Goal: Book appointment/travel/reservation

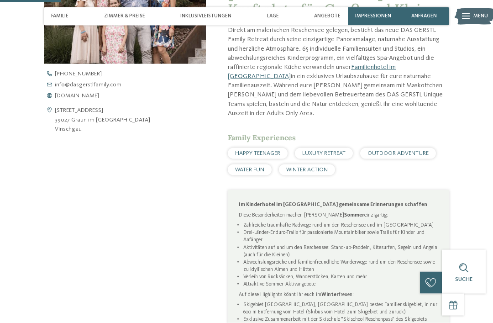
scroll to position [301, 0]
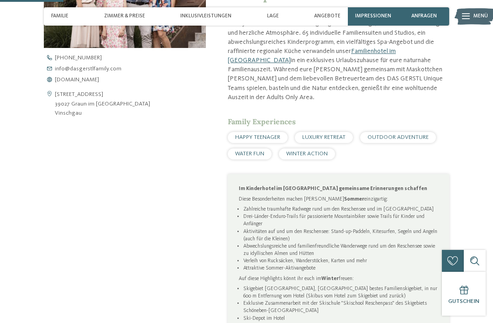
click at [419, 154] on div "HAPPY TEENAGER LUXURY RETREAT OUTDOOR ADVENTURE WATER FUN WINTER ACTION" at bounding box center [338, 145] width 221 height 27
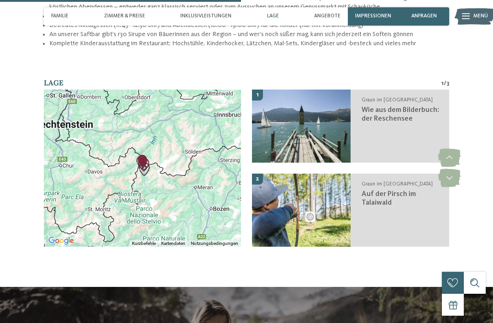
scroll to position [1200, 0]
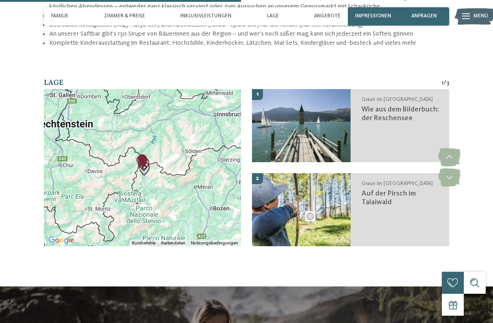
click at [452, 168] on icon at bounding box center [449, 177] width 22 height 18
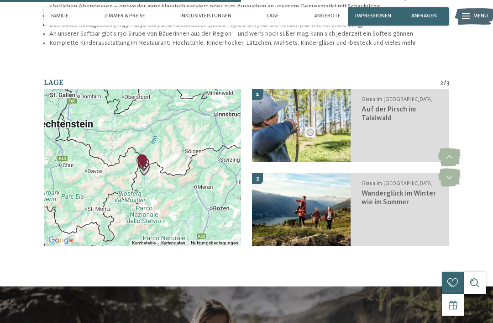
click at [450, 168] on icon at bounding box center [449, 177] width 22 height 18
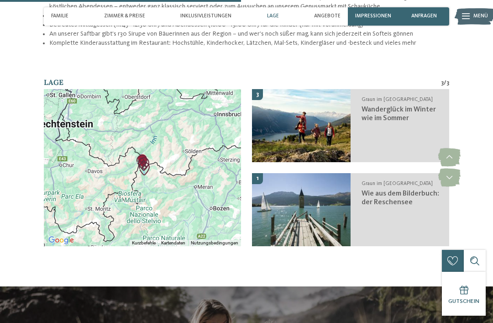
click at [411, 105] on h3 "Wanderglück im Winter wie im Sommer" at bounding box center [402, 113] width 80 height 17
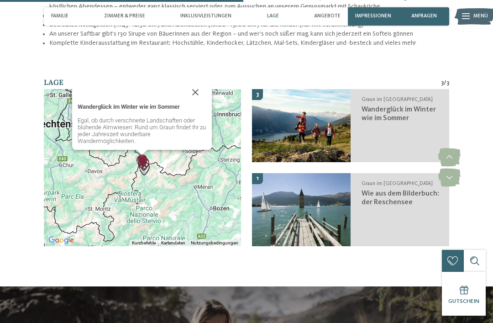
scroll to position [1211, 0]
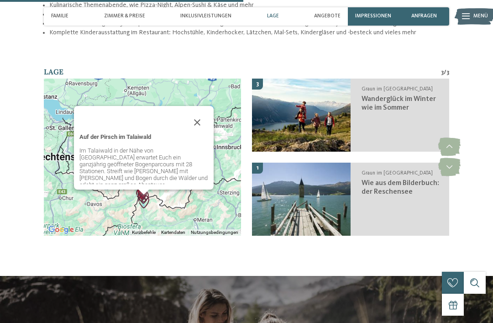
click at [143, 133] on div "Auf der Pirsch im Talaiwald Im [GEOGRAPHIC_DATA] in der Nähe von [GEOGRAPHIC_DA…" at bounding box center [143, 160] width 129 height 55
click at [201, 111] on button "Schließen" at bounding box center [197, 122] width 22 height 22
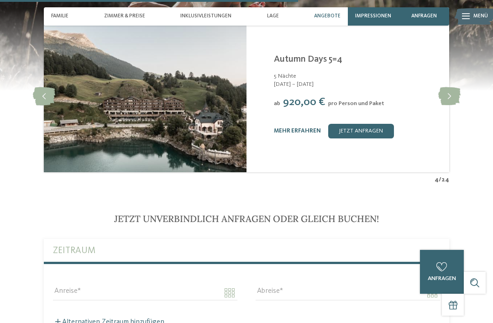
scroll to position [1461, 0]
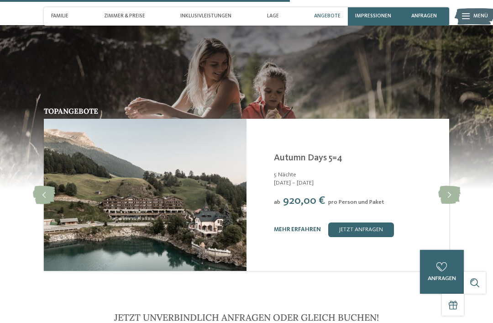
click at [453, 186] on icon at bounding box center [449, 195] width 22 height 18
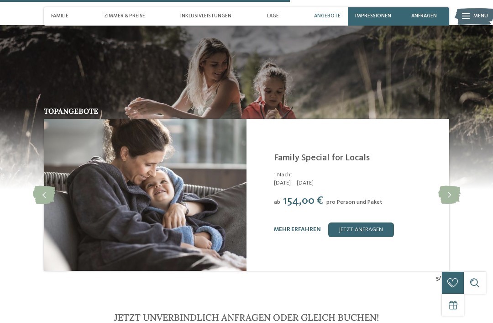
click at [47, 186] on icon at bounding box center [44, 195] width 22 height 18
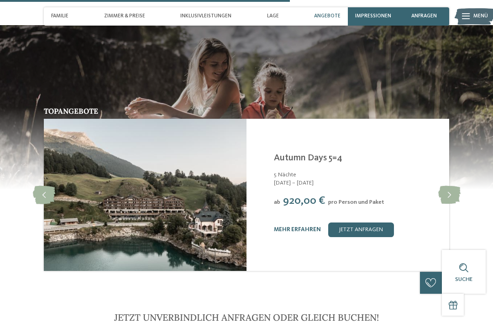
click at [46, 186] on icon at bounding box center [44, 195] width 22 height 18
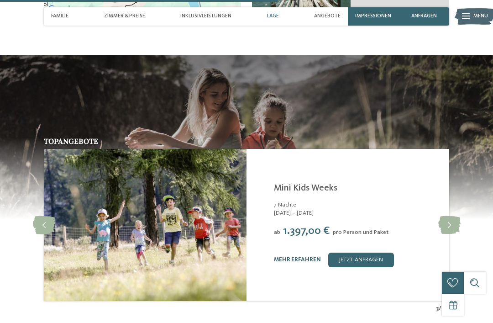
scroll to position [1394, 0]
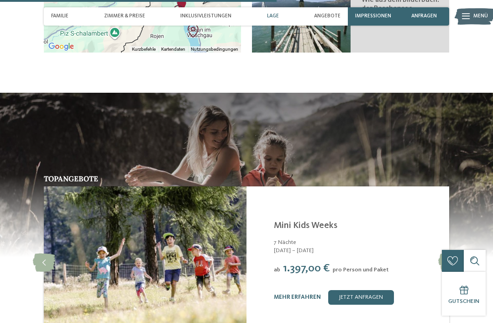
click at [454, 253] on icon at bounding box center [449, 262] width 22 height 18
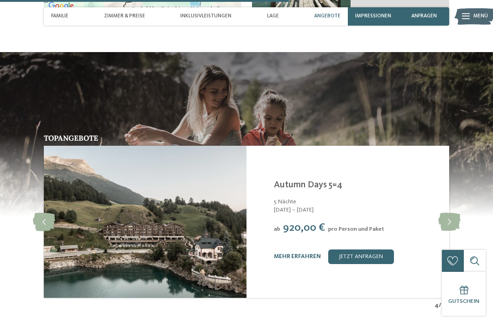
scroll to position [1449, 0]
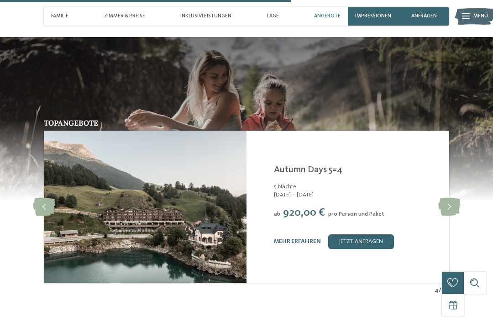
click at [309, 238] on link "mehr erfahren" at bounding box center [297, 241] width 47 height 6
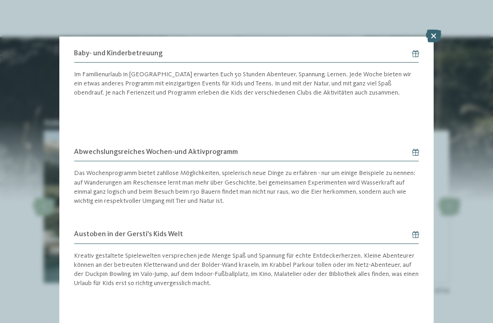
scroll to position [466, 0]
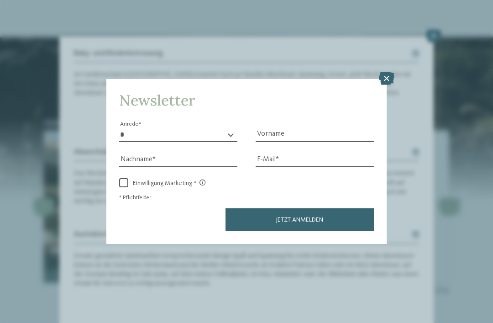
click at [382, 72] on icon at bounding box center [387, 78] width 16 height 13
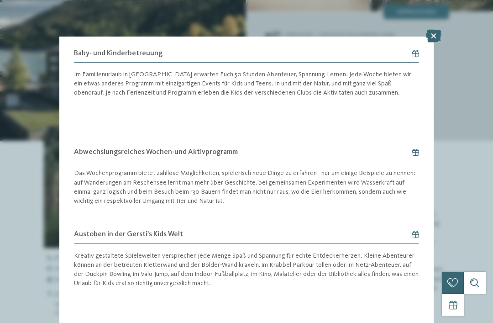
scroll to position [0, 0]
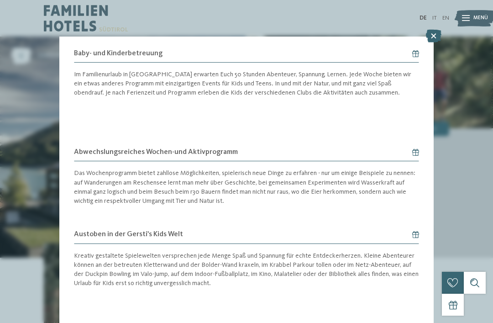
click at [437, 37] on icon at bounding box center [434, 36] width 16 height 13
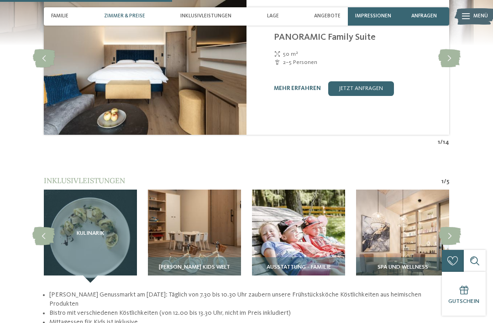
scroll to position [858, 0]
